Goal: Task Accomplishment & Management: Complete application form

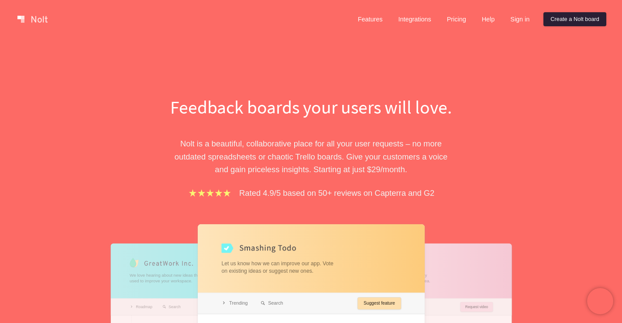
click at [575, 21] on link "Create a Nolt board" at bounding box center [574, 19] width 63 height 14
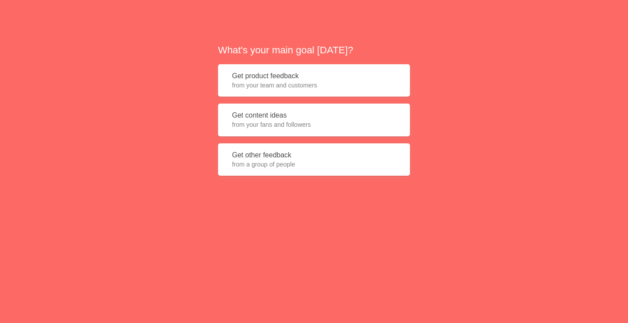
click at [284, 138] on div "What's your main goal today? Get product feedback from your team and customers …" at bounding box center [314, 109] width 192 height 132
click at [282, 128] on span "from your fans and followers" at bounding box center [314, 124] width 164 height 9
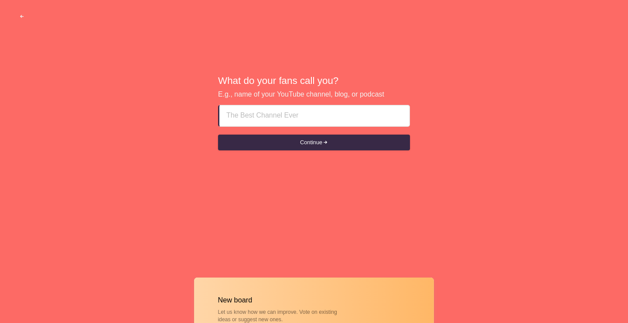
drag, startPoint x: 282, startPoint y: 106, endPoint x: 283, endPoint y: 122, distance: 15.7
click at [282, 106] on input at bounding box center [314, 115] width 176 height 21
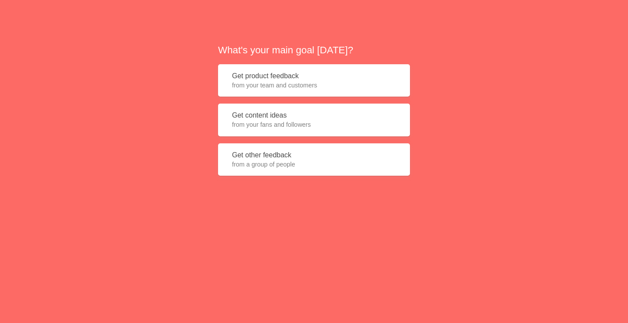
click at [278, 120] on span "from your fans and followers" at bounding box center [314, 124] width 164 height 9
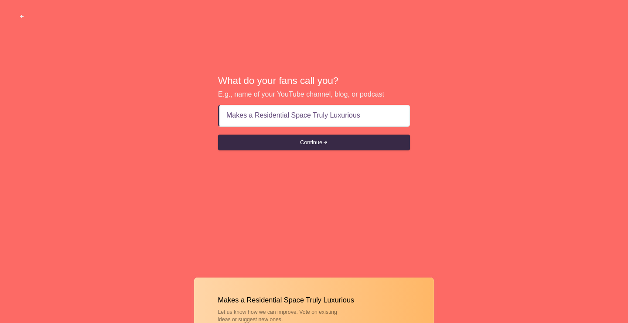
type input "Makes a Residential Space Truly Luxurious"
drag, startPoint x: 333, startPoint y: 133, endPoint x: 336, endPoint y: 154, distance: 21.5
click at [335, 135] on form "Makes a Residential Space Truly Luxurious Continue" at bounding box center [314, 127] width 192 height 45
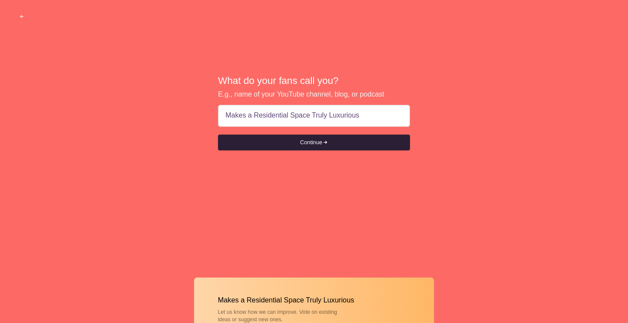
drag, startPoint x: 336, startPoint y: 139, endPoint x: 336, endPoint y: 147, distance: 7.5
click at [336, 140] on button "Continue" at bounding box center [314, 142] width 192 height 16
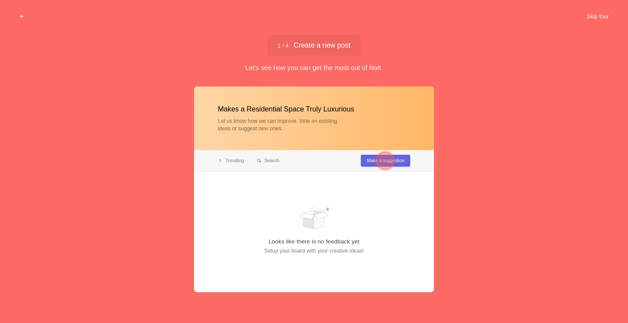
click at [376, 150] on div at bounding box center [385, 159] width 31 height 31
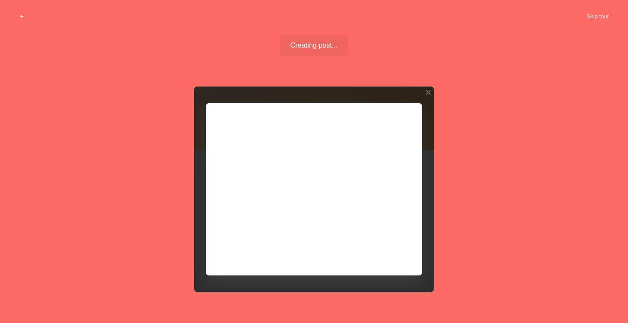
click at [386, 161] on div at bounding box center [314, 189] width 240 height 206
click at [426, 94] on div at bounding box center [428, 92] width 6 height 6
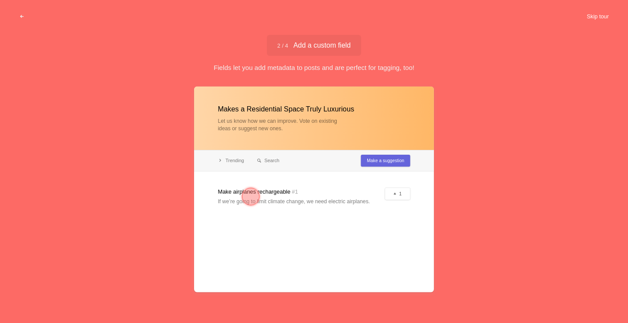
click at [591, 14] on button "Skip tour" at bounding box center [597, 17] width 43 height 16
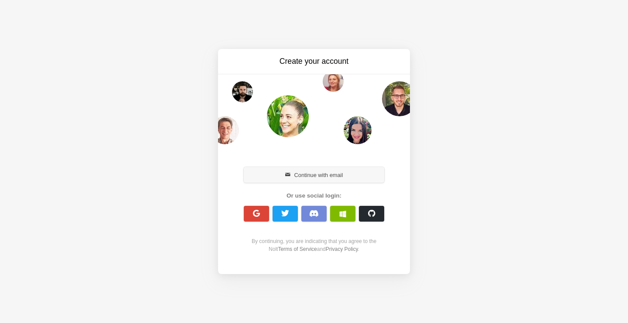
click at [311, 173] on button "Continue with email" at bounding box center [314, 175] width 141 height 16
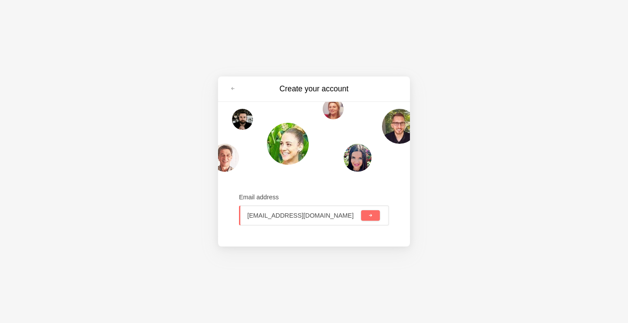
type input "[EMAIL_ADDRESS][DOMAIN_NAME]"
click at [314, 187] on div "Email address [EMAIL_ADDRESS][DOMAIN_NAME]" at bounding box center [314, 209] width 150 height 58
click at [375, 214] on button "submit" at bounding box center [370, 215] width 19 height 10
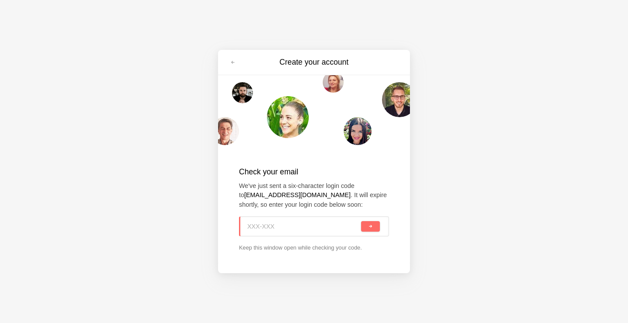
paste input "CP6-4X5"
type input "CP6-4X5"
click at [368, 233] on div "CP6-4X5" at bounding box center [314, 226] width 150 height 20
click at [367, 224] on button "submit" at bounding box center [370, 226] width 19 height 10
